Goal: Find contact information: Find contact information

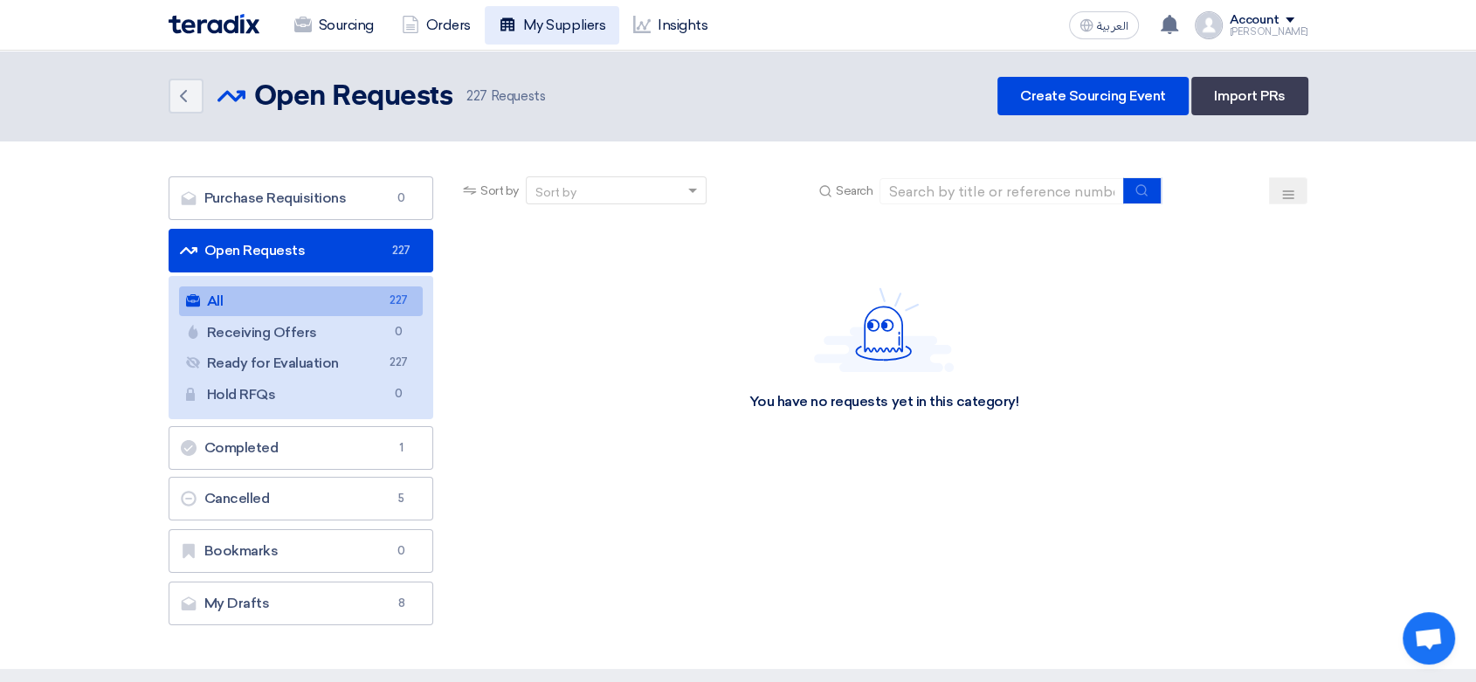
click at [553, 24] on link "My Suppliers" at bounding box center [552, 25] width 134 height 38
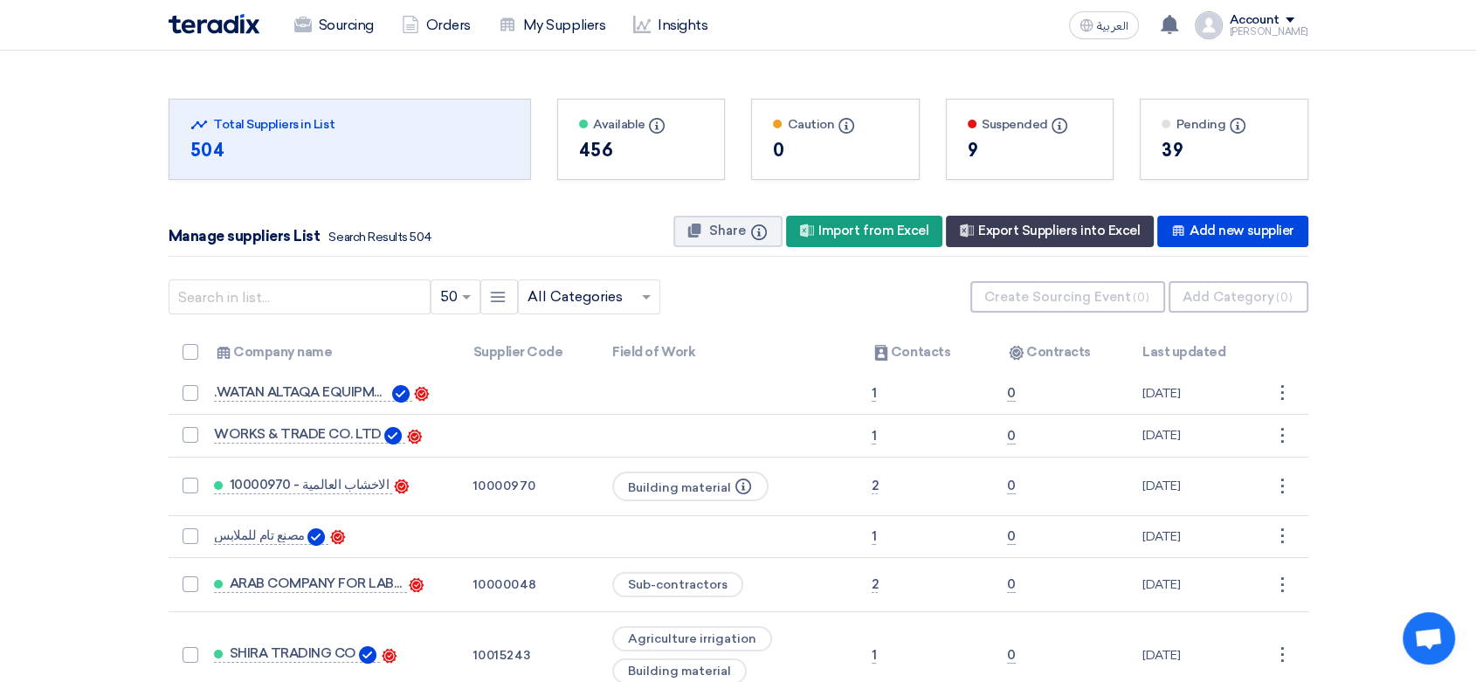
click at [322, 315] on div "× 50 New Supplier × All Categories ×" at bounding box center [739, 297] width 1140 height 52
click at [328, 293] on input "text" at bounding box center [300, 296] width 262 height 35
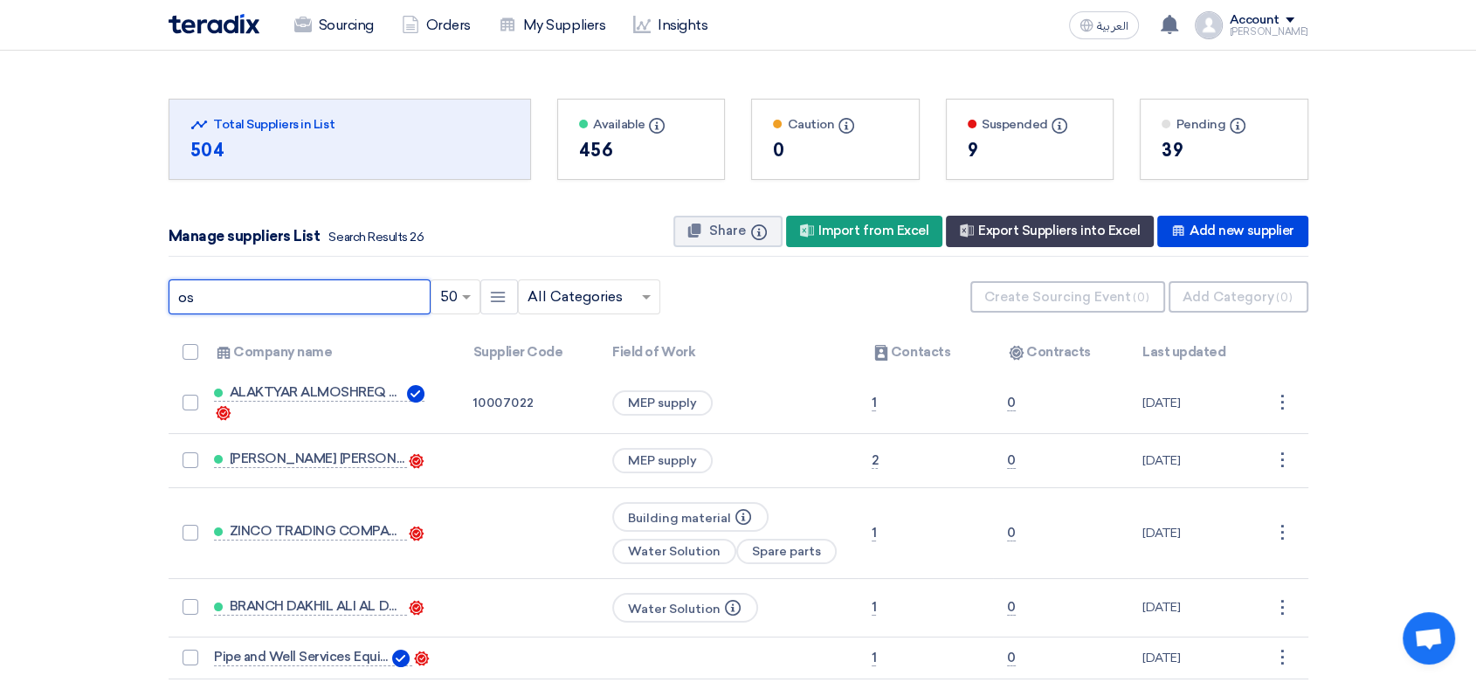
type input "o"
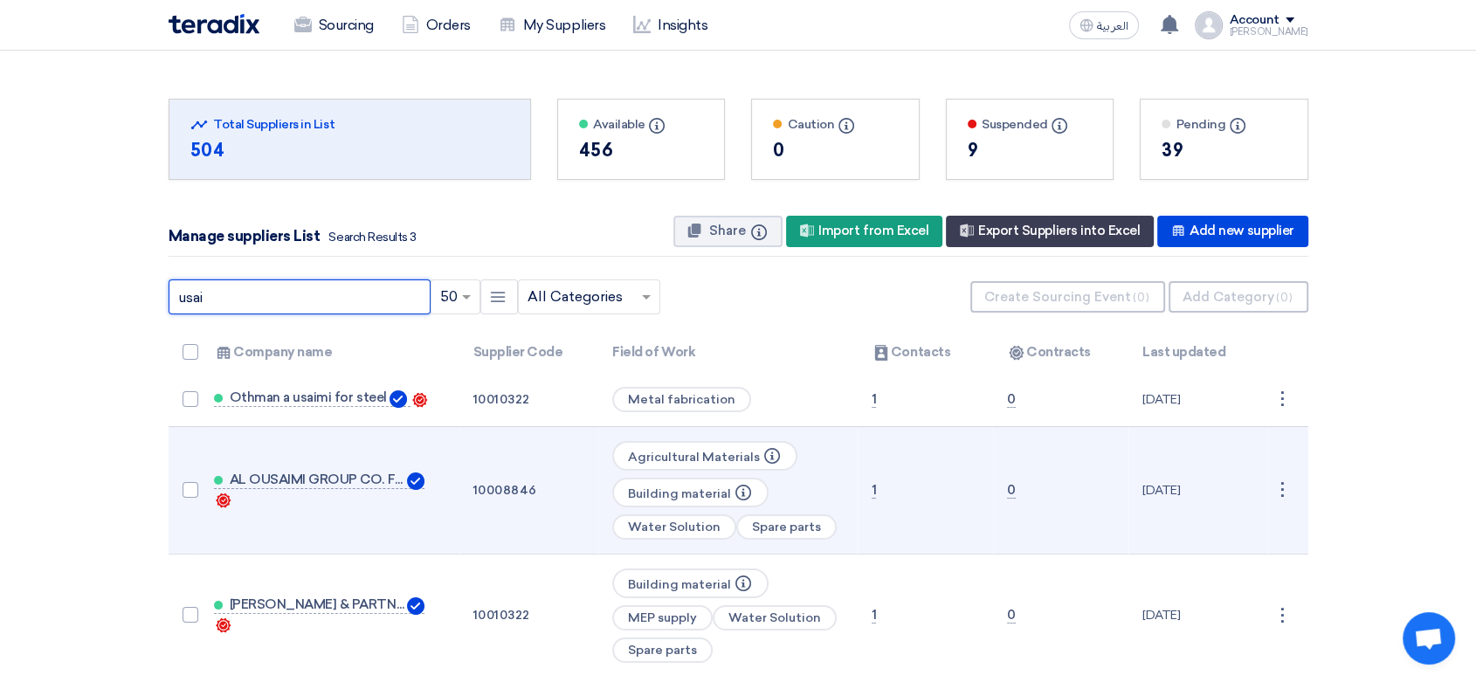
type input "usai"
click at [513, 486] on td "10008846" at bounding box center [529, 489] width 140 height 127
click at [363, 476] on span "AL OUSAIMI GROUP CO. FOR TRADING" at bounding box center [317, 479] width 175 height 14
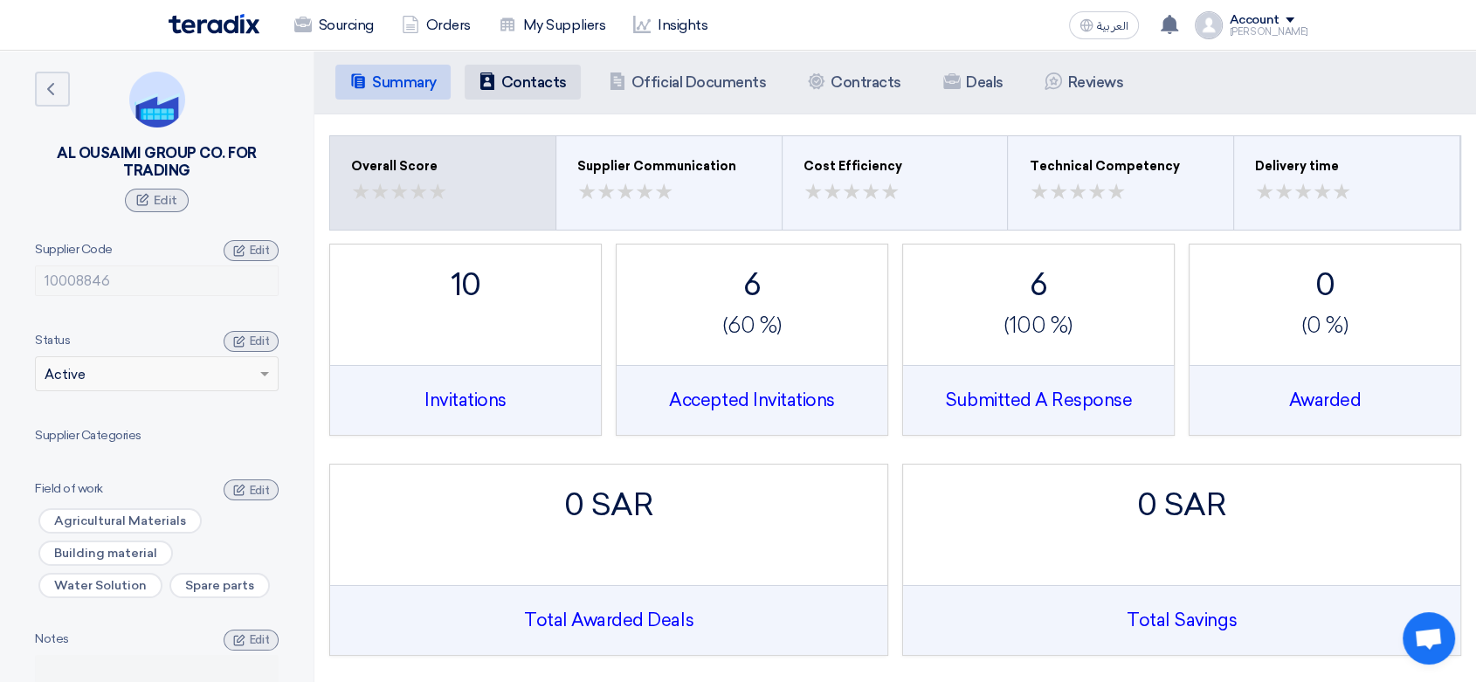
click at [565, 84] on li "Contacts Contacts" at bounding box center [523, 82] width 116 height 35
